Goal: Information Seeking & Learning: Learn about a topic

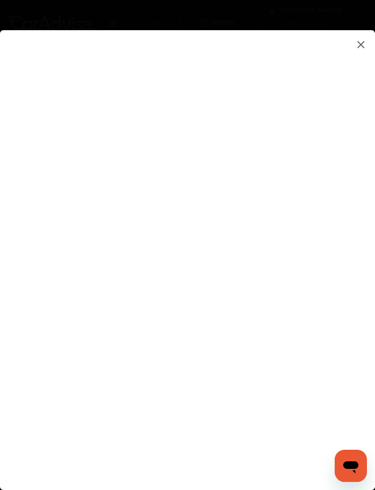
click at [353, 461] on icon "Open messaging window" at bounding box center [350, 466] width 18 height 18
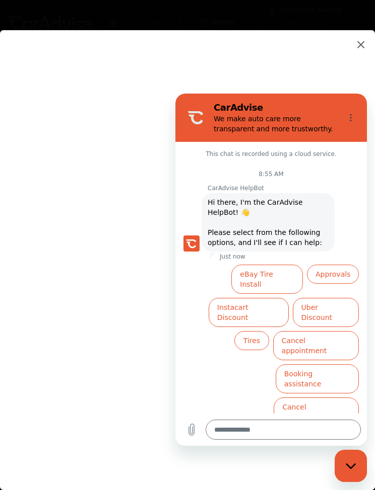
scroll to position [1, 0]
click at [348, 472] on div "Close messaging window" at bounding box center [350, 466] width 30 height 30
type textarea "*"
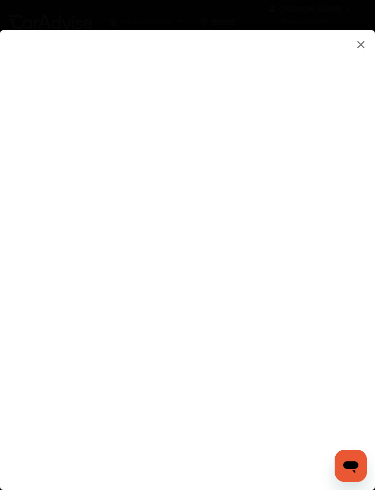
click at [205, 159] on flutter-view at bounding box center [184, 283] width 352 height 491
click at [205, 160] on flutter-view at bounding box center [184, 283] width 352 height 491
click at [299, 54] on flutter-view at bounding box center [184, 283] width 352 height 491
click at [302, 52] on flutter-view at bounding box center [184, 283] width 352 height 491
click at [365, 47] on img at bounding box center [360, 44] width 12 height 13
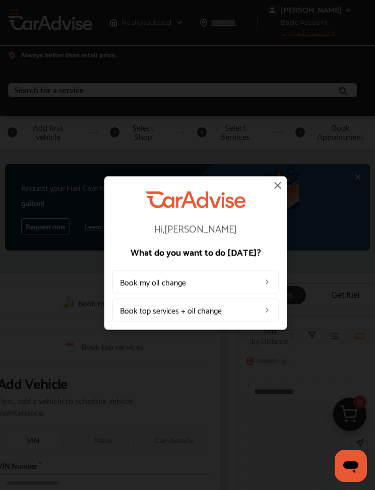
click at [278, 186] on img at bounding box center [277, 185] width 12 height 12
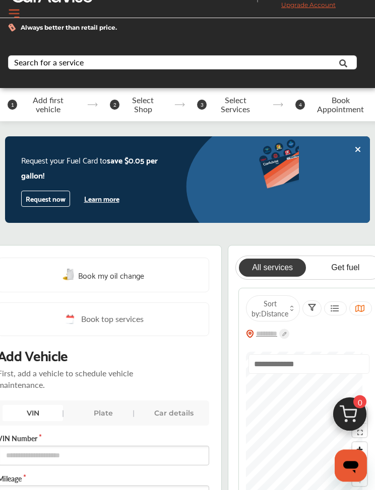
scroll to position [23, 0]
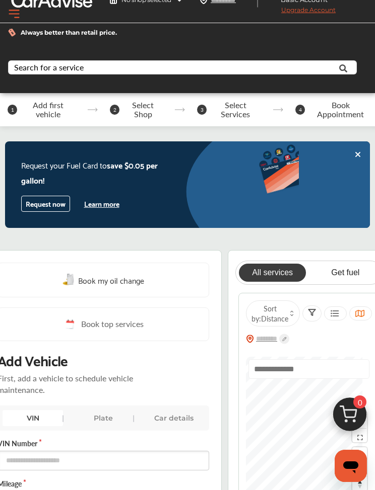
click at [109, 203] on button "Learn more" at bounding box center [101, 203] width 43 height 15
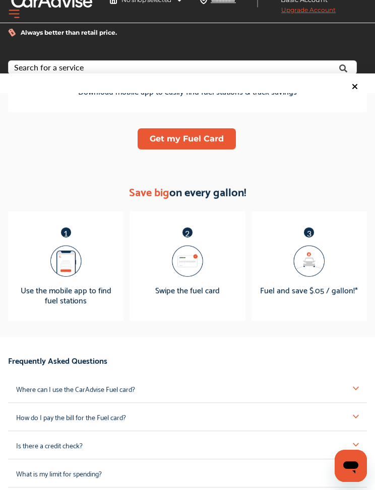
scroll to position [827, 0]
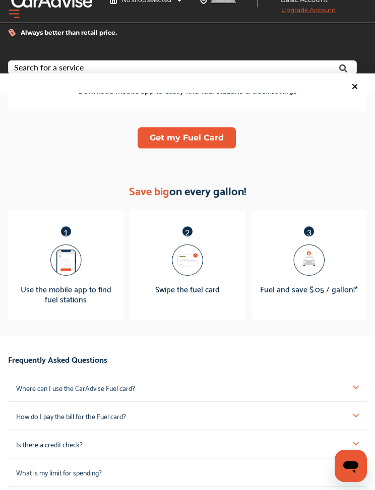
click at [128, 394] on p "Where can I use the CarAdvise Fuel card?" at bounding box center [75, 388] width 119 height 12
click at [357, 391] on img at bounding box center [355, 388] width 6 height 6
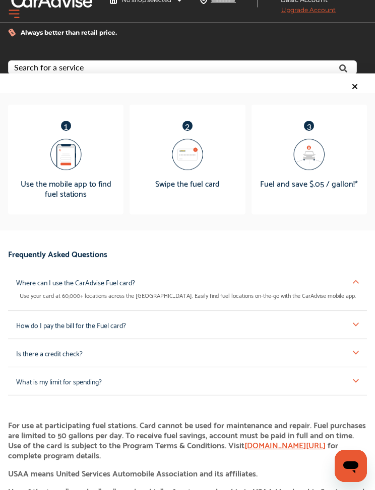
scroll to position [936, 0]
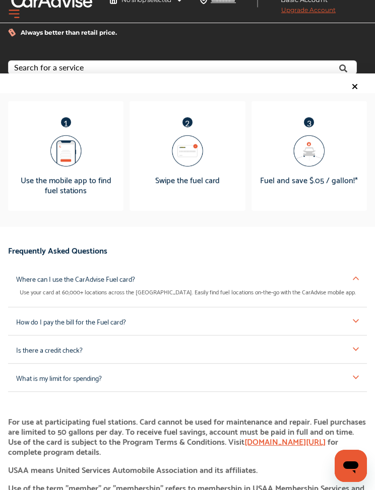
click at [356, 381] on img at bounding box center [355, 378] width 6 height 6
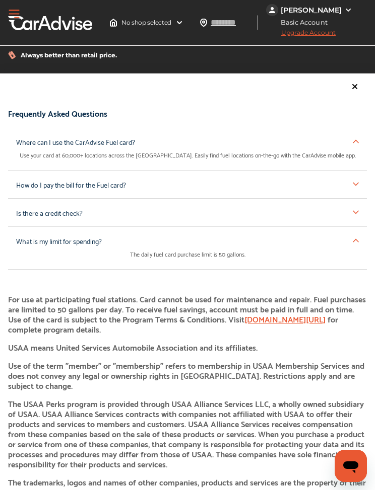
scroll to position [1072, 0]
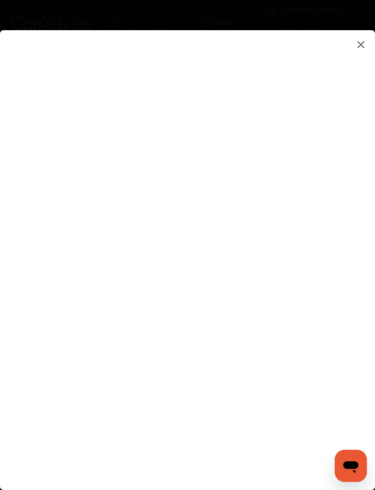
scroll to position [35, 0]
click at [370, 30] on div at bounding box center [187, 260] width 375 height 460
click at [357, 38] on flutter-view at bounding box center [184, 283] width 352 height 491
click at [363, 38] on img at bounding box center [360, 44] width 12 height 13
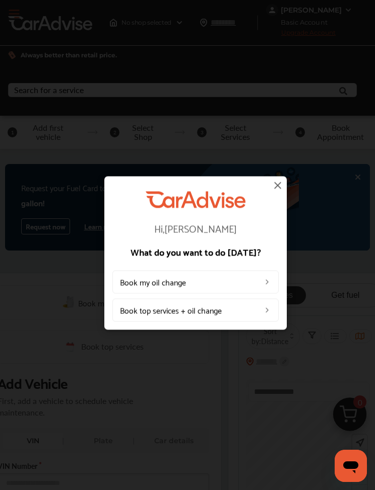
click at [365, 9] on div "Hi, Beverly What do you want to do today? Book my oil change Book top services …" at bounding box center [195, 253] width 391 height 506
click at [280, 184] on img at bounding box center [277, 185] width 12 height 12
